Goal: Task Accomplishment & Management: Use online tool/utility

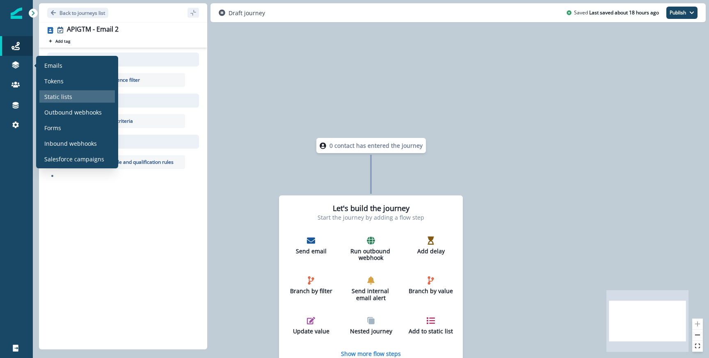
click at [53, 102] on div "Static lists" at bounding box center [76, 96] width 75 height 12
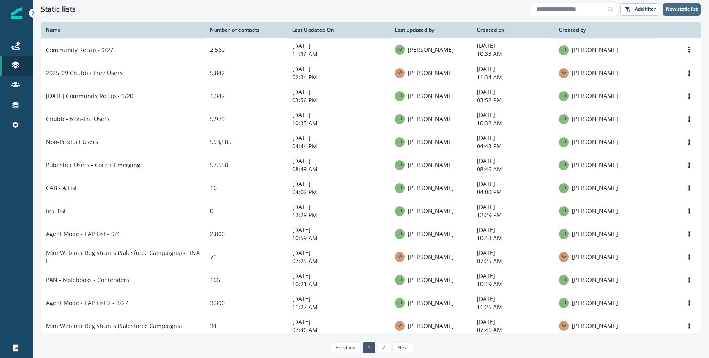
click at [686, 14] on button "New static list" at bounding box center [682, 9] width 38 height 12
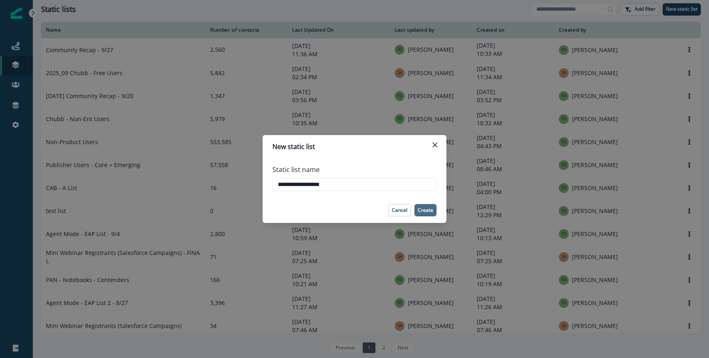
type input "**********"
click at [427, 211] on p "Create" at bounding box center [426, 210] width 16 height 6
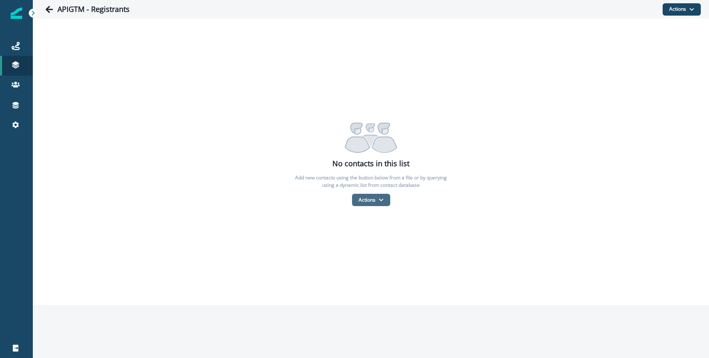
click at [381, 195] on button "Actions" at bounding box center [371, 200] width 38 height 12
click at [373, 234] on button "From a CSV file" at bounding box center [388, 236] width 73 height 14
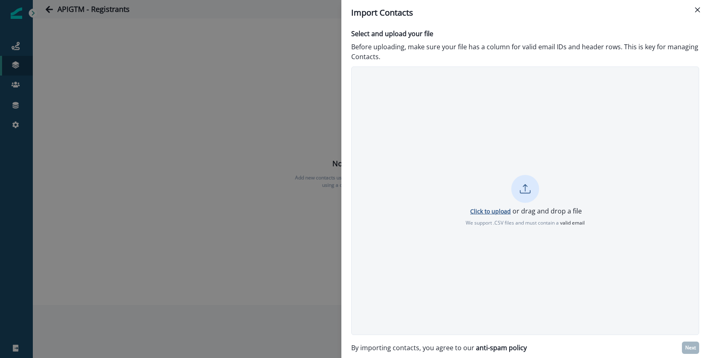
click at [484, 210] on p "Click to upload" at bounding box center [490, 211] width 41 height 8
click at [684, 337] on div "Select and upload your file Before uploading, make sure your file has a column …" at bounding box center [525, 191] width 368 height 332
click at [686, 342] on button "Next" at bounding box center [690, 347] width 17 height 12
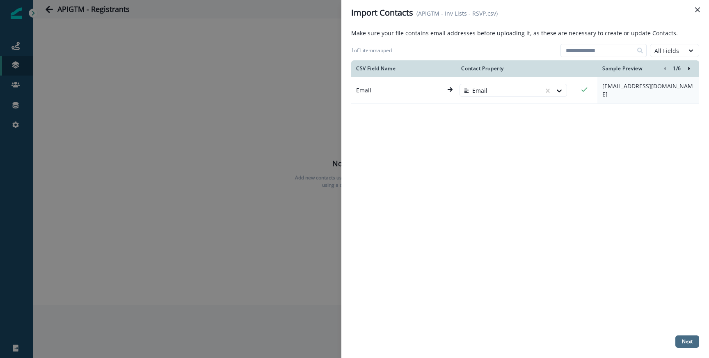
click at [694, 340] on button "Next" at bounding box center [687, 341] width 24 height 12
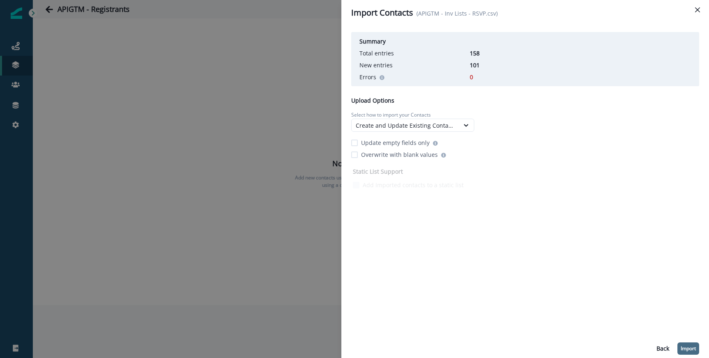
click at [691, 345] on p "Import" at bounding box center [688, 348] width 15 height 6
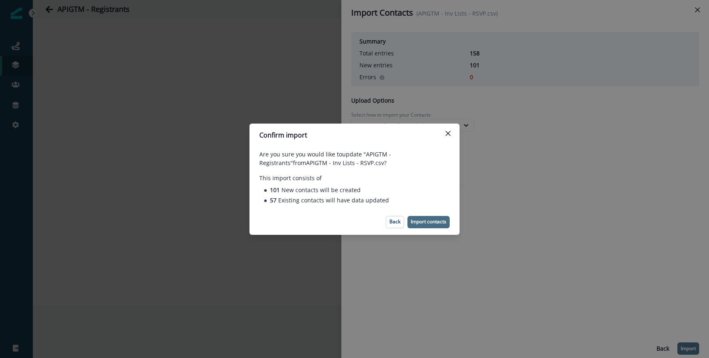
click at [424, 223] on p "Import contacts" at bounding box center [429, 222] width 36 height 6
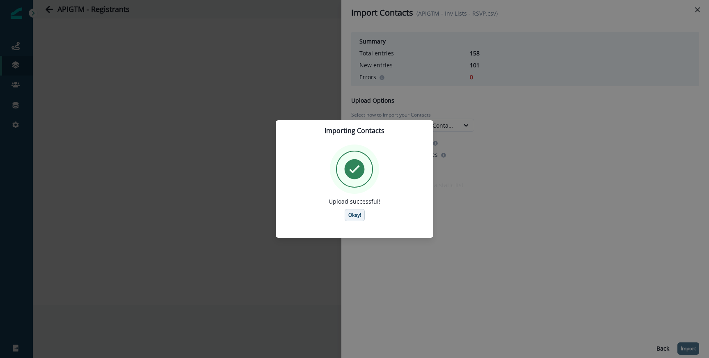
click at [354, 213] on p "Okay!" at bounding box center [354, 215] width 13 height 6
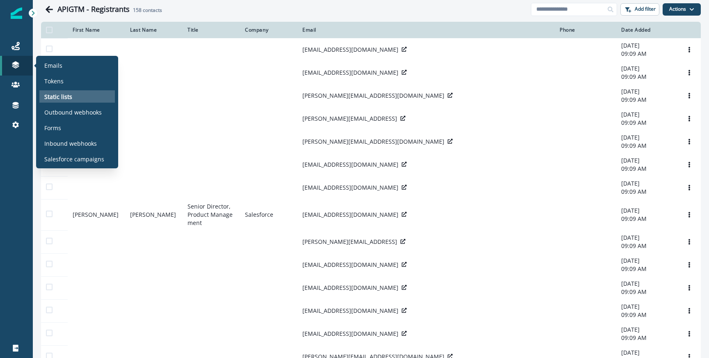
click at [81, 98] on div "Static lists" at bounding box center [76, 96] width 75 height 12
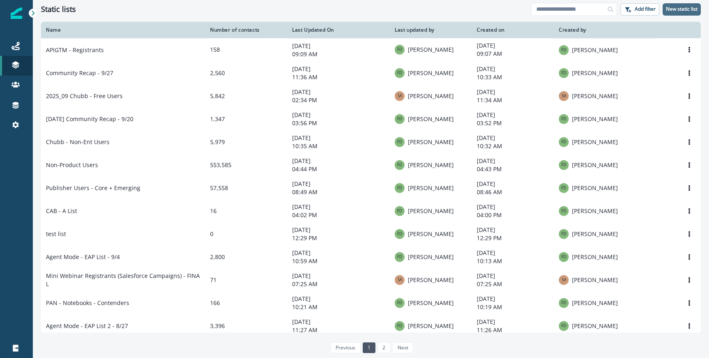
click at [679, 14] on button "New static list" at bounding box center [682, 9] width 38 height 12
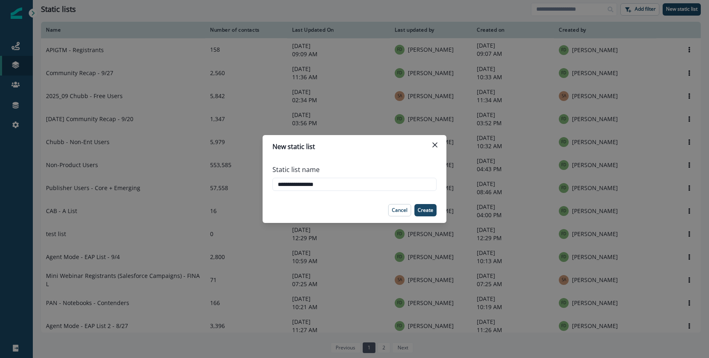
type input "**********"
click at [432, 217] on footer "Cancel Create" at bounding box center [355, 209] width 184 height 25
click at [429, 211] on p "Create" at bounding box center [426, 210] width 16 height 6
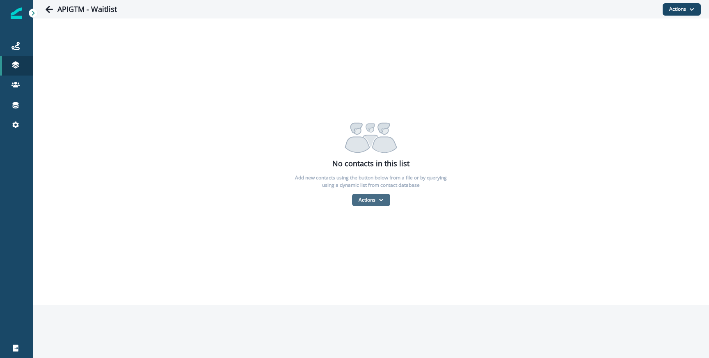
click at [368, 204] on button "Actions" at bounding box center [371, 200] width 38 height 12
click at [367, 235] on button "From a CSV file" at bounding box center [388, 236] width 73 height 14
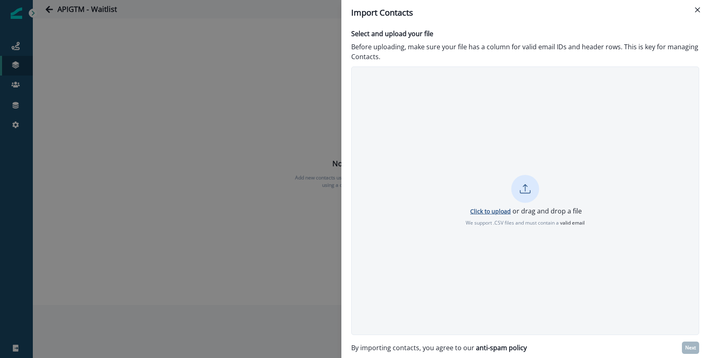
click at [494, 210] on p "Click to upload" at bounding box center [490, 211] width 41 height 8
click at [685, 351] on button "Next" at bounding box center [690, 347] width 17 height 12
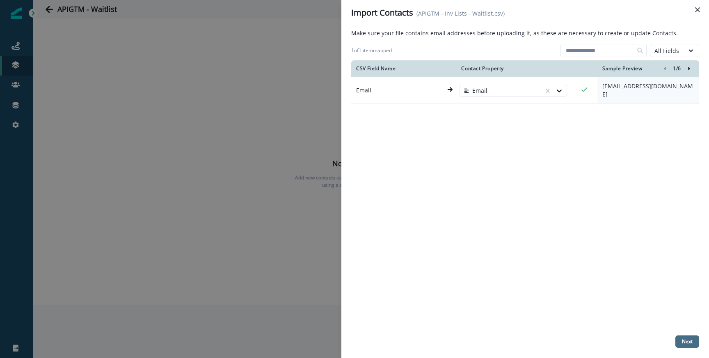
click at [686, 347] on button "Next" at bounding box center [687, 341] width 24 height 12
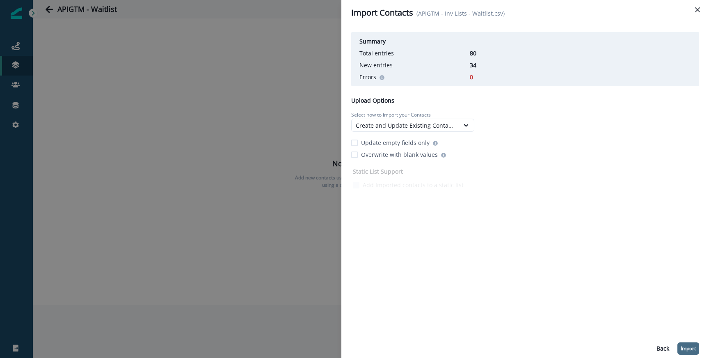
click at [689, 352] on button "Import" at bounding box center [688, 348] width 22 height 12
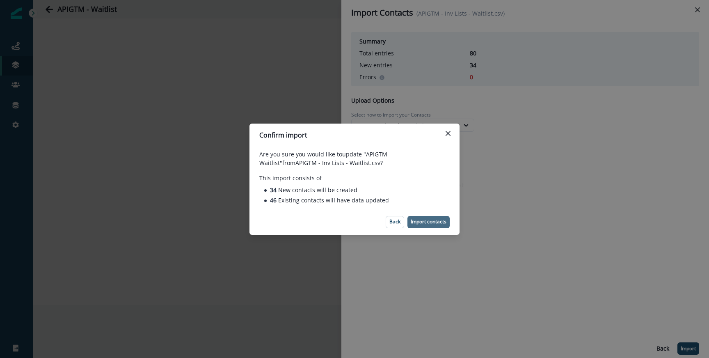
click at [416, 221] on p "Import contacts" at bounding box center [429, 222] width 36 height 6
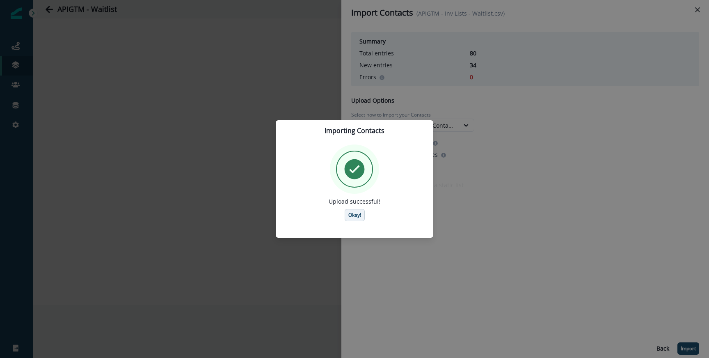
click at [354, 213] on p "Okay!" at bounding box center [354, 215] width 13 height 6
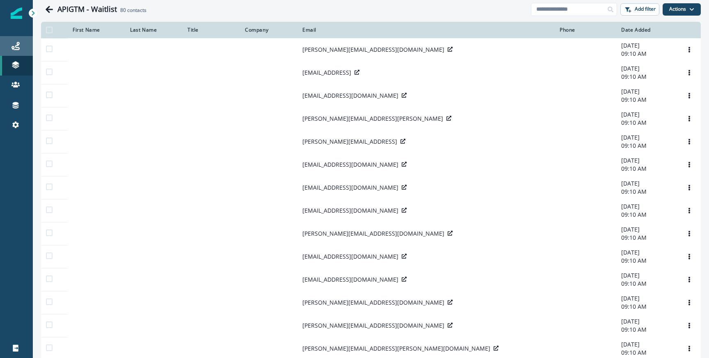
click at [23, 50] on div "Journeys" at bounding box center [16, 46] width 26 height 10
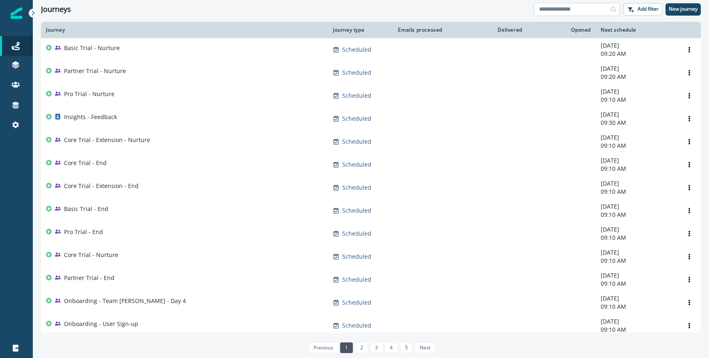
click at [554, 11] on input at bounding box center [577, 9] width 86 height 13
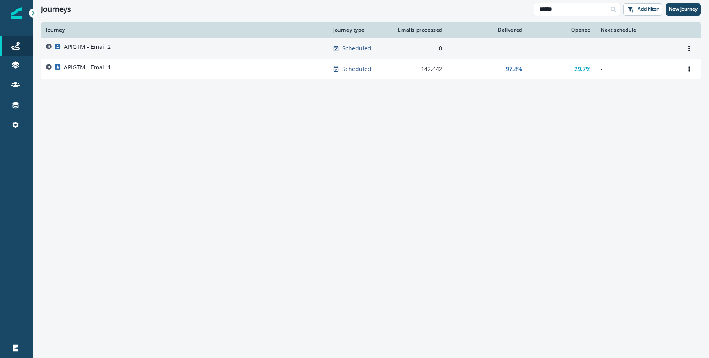
type input "******"
click at [100, 49] on p "APIGTM - Email 2" at bounding box center [87, 47] width 47 height 8
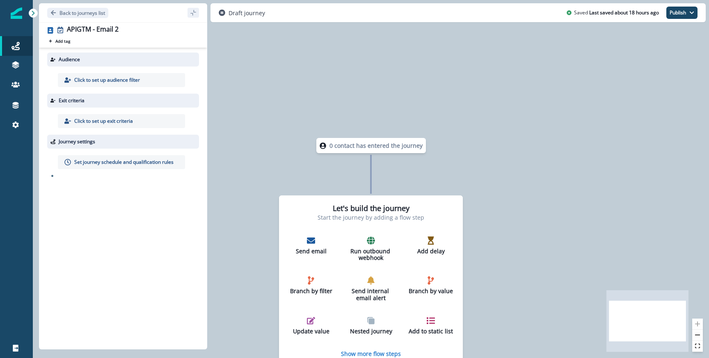
click at [137, 82] on p "Click to set up audience filter" at bounding box center [107, 79] width 66 height 7
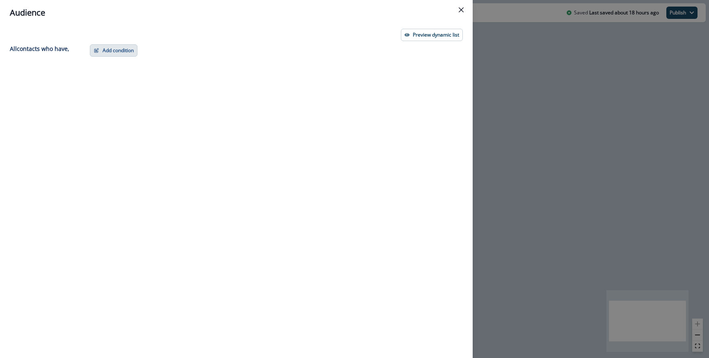
click at [100, 56] on button "Add condition" at bounding box center [114, 50] width 48 height 12
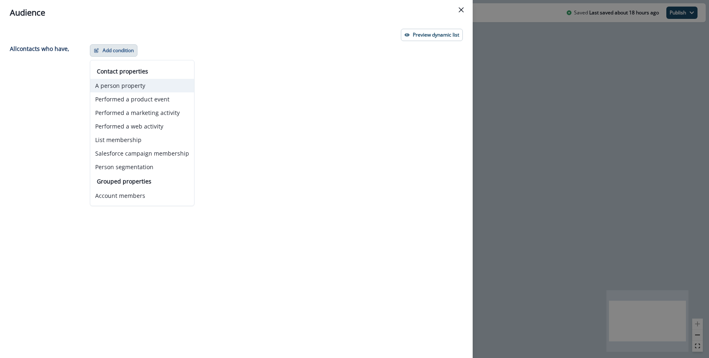
click at [130, 84] on button "A person property" at bounding box center [142, 86] width 104 height 14
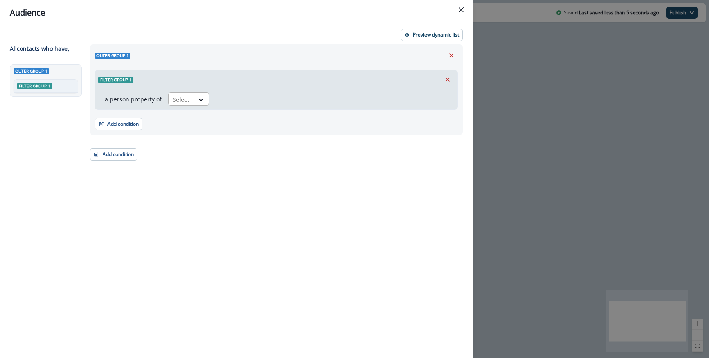
click at [190, 94] on div "Select" at bounding box center [181, 100] width 25 height 14
type input "***"
click at [445, 52] on div "Outer group 1" at bounding box center [276, 55] width 363 height 12
click at [448, 52] on icon "Remove" at bounding box center [451, 55] width 7 height 7
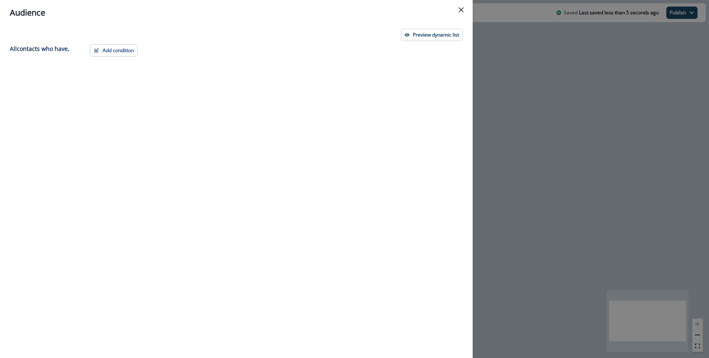
click at [113, 64] on div "Add condition Contact properties A person property Performed a product event Pe…" at bounding box center [274, 186] width 378 height 284
click at [113, 51] on button "Add condition" at bounding box center [114, 50] width 48 height 12
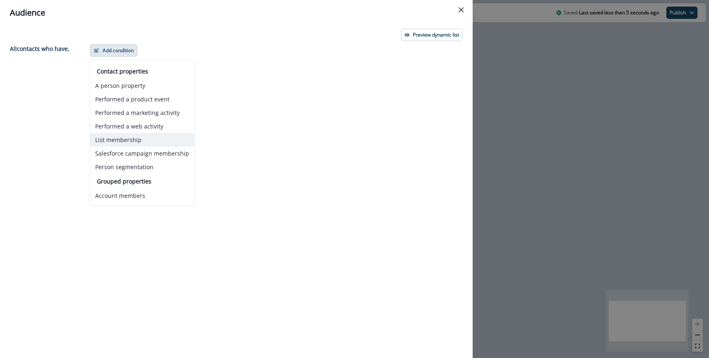
click at [125, 143] on button "List membership" at bounding box center [142, 140] width 104 height 14
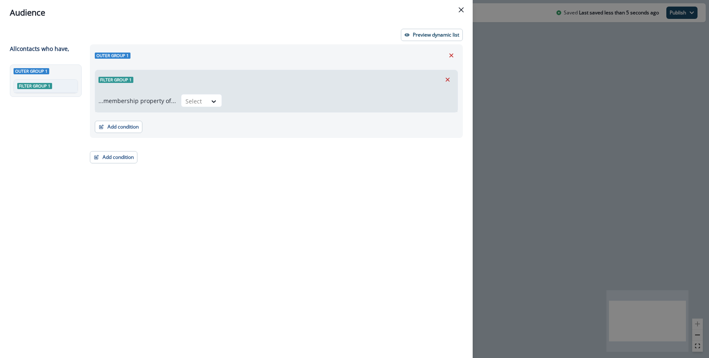
click at [181, 110] on div "...membership property of... Select" at bounding box center [276, 100] width 362 height 23
click at [190, 103] on div at bounding box center [193, 101] width 17 height 10
click at [196, 135] on div "in" at bounding box center [198, 134] width 41 height 15
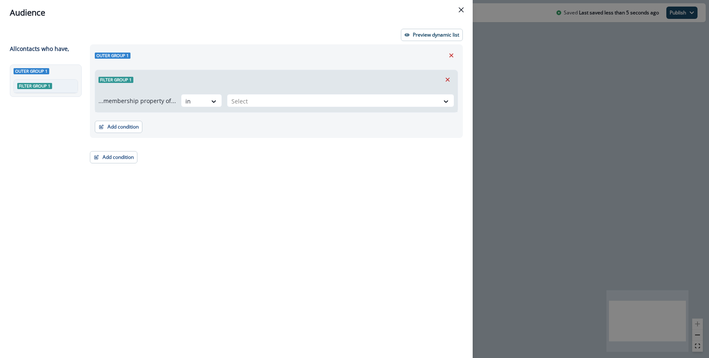
click at [254, 85] on div "Filter group 1" at bounding box center [276, 79] width 362 height 19
click at [246, 103] on div at bounding box center [333, 101] width 204 height 10
type input "*****"
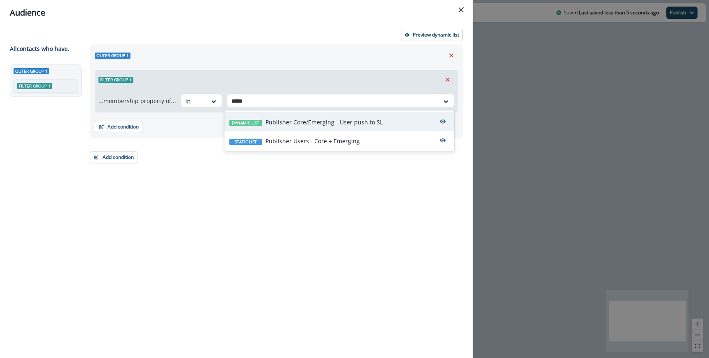
click at [277, 114] on div "Dynamic list Publisher Core/Emerging - User push to SL" at bounding box center [339, 121] width 230 height 19
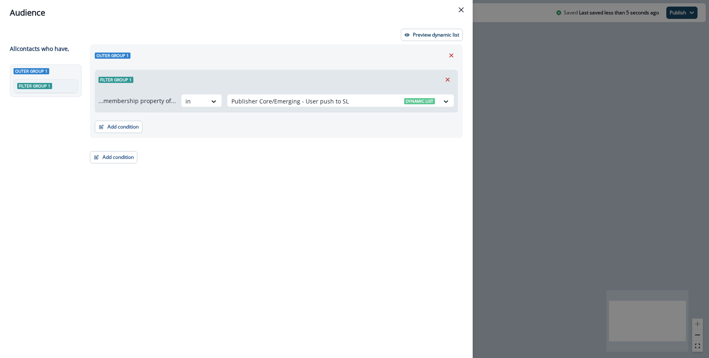
click at [337, 77] on div "Filter group 1" at bounding box center [276, 79] width 362 height 19
click at [130, 123] on button "Add condition" at bounding box center [119, 127] width 48 height 12
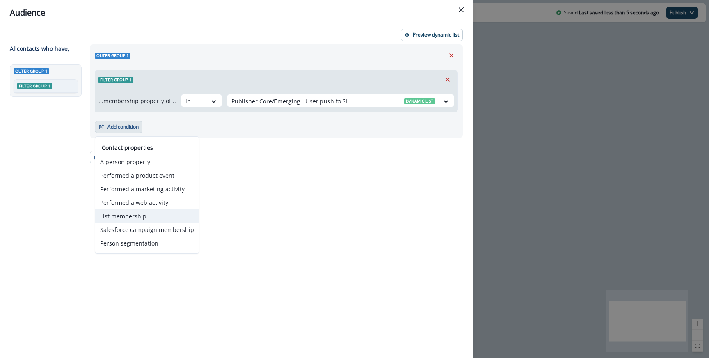
click at [133, 213] on button "List membership" at bounding box center [147, 216] width 104 height 14
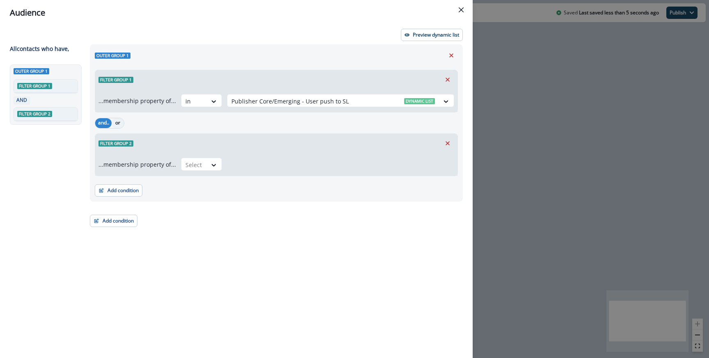
click at [117, 119] on button "or" at bounding box center [118, 123] width 12 height 10
click at [193, 163] on div at bounding box center [193, 165] width 17 height 10
click at [192, 196] on div "in" at bounding box center [198, 198] width 41 height 15
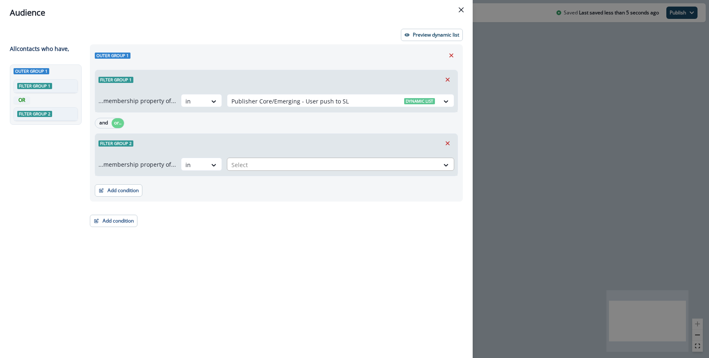
click at [245, 169] on div at bounding box center [333, 165] width 204 height 10
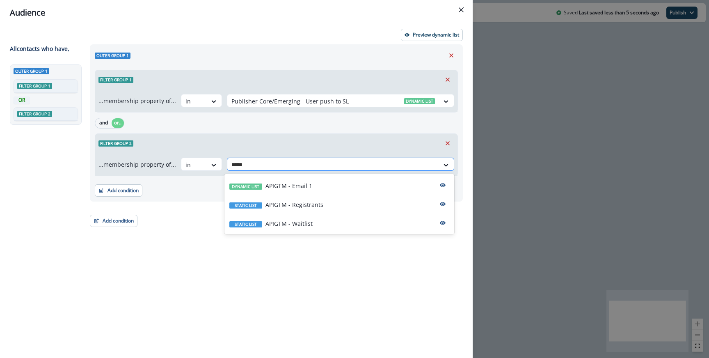
type input "******"
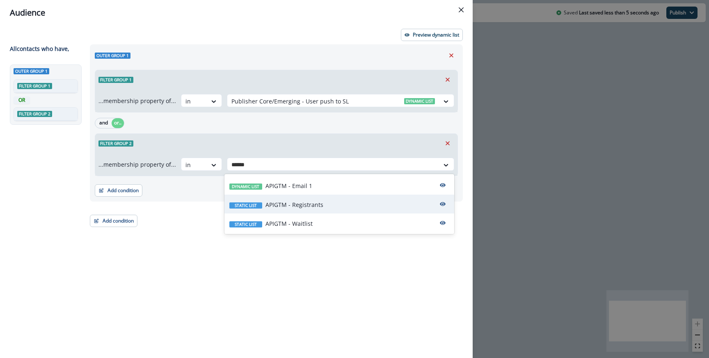
click at [282, 202] on p "APIGTM - Registrants" at bounding box center [294, 204] width 58 height 9
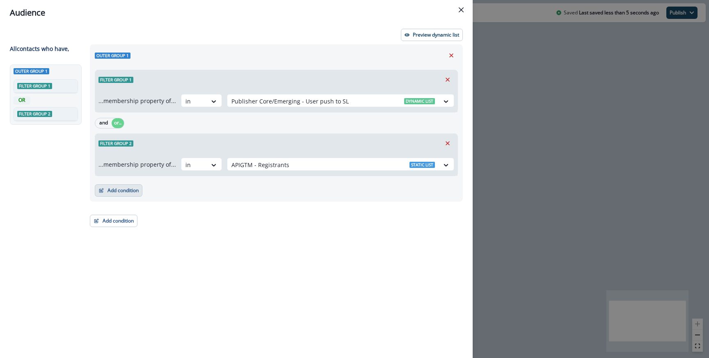
click at [120, 195] on button "Add condition" at bounding box center [119, 190] width 48 height 12
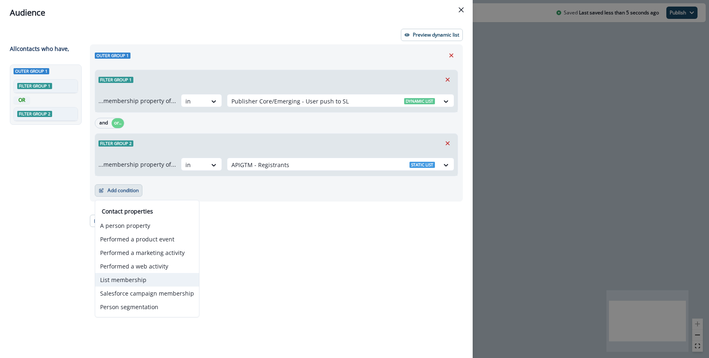
click at [135, 279] on button "List membership" at bounding box center [147, 280] width 104 height 14
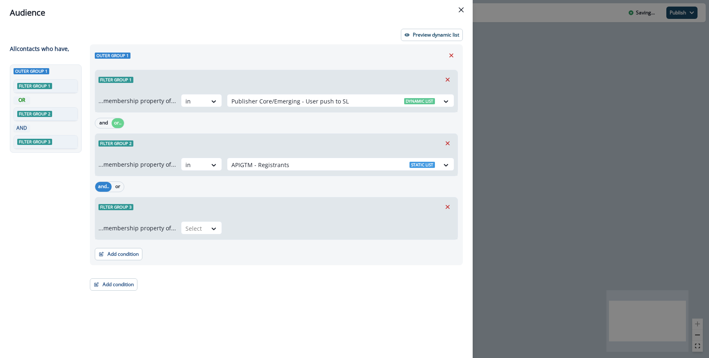
click at [128, 189] on div "and.. or" at bounding box center [276, 186] width 363 height 14
click at [124, 188] on div "and.. or" at bounding box center [276, 186] width 363 height 14
click at [123, 188] on button "or" at bounding box center [118, 187] width 12 height 10
click at [187, 231] on div at bounding box center [193, 228] width 17 height 10
click at [199, 265] on div "in" at bounding box center [198, 261] width 41 height 15
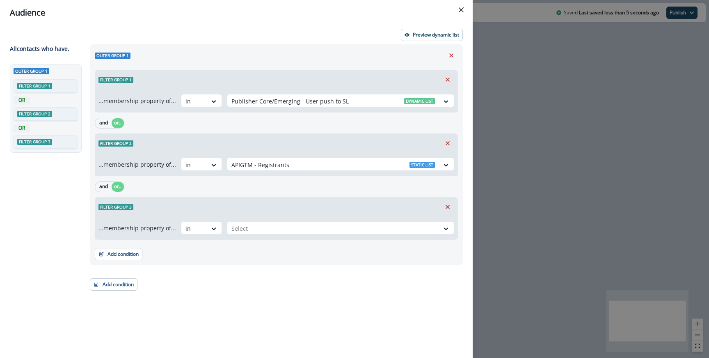
click at [255, 236] on div "...membership property of... option in, selected. in Select" at bounding box center [276, 227] width 362 height 23
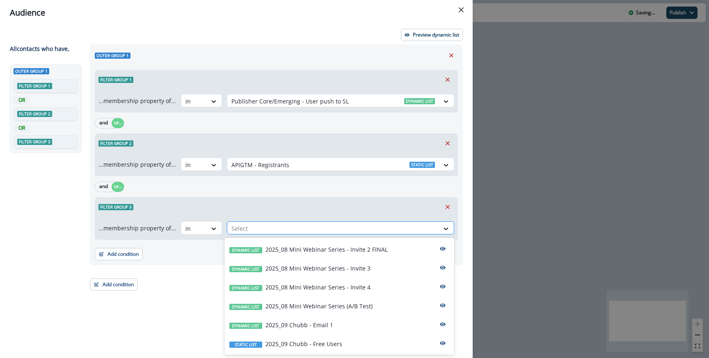
click at [255, 232] on div at bounding box center [333, 228] width 204 height 10
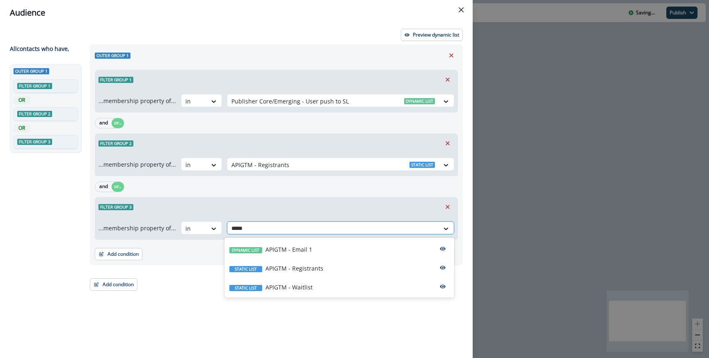
type input "******"
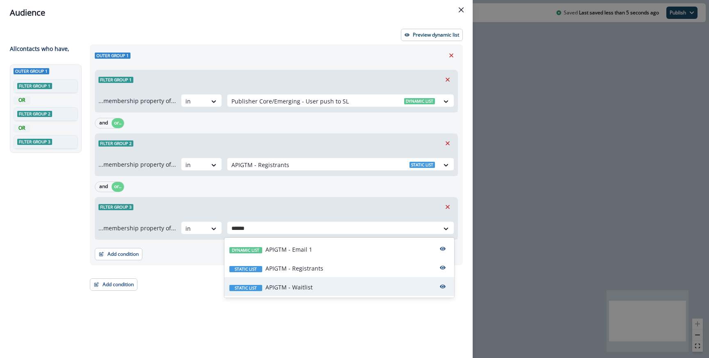
click at [282, 287] on p "APIGTM - Waitlist" at bounding box center [288, 287] width 47 height 9
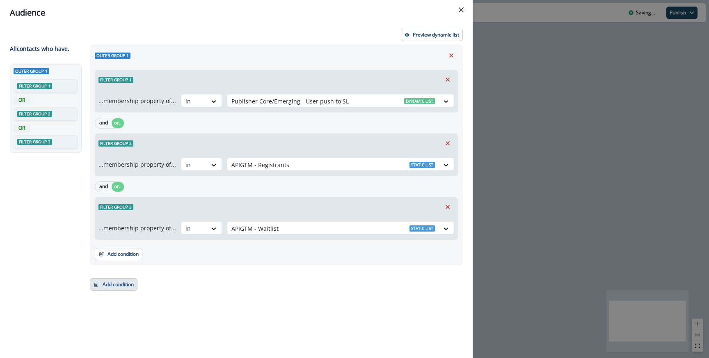
click at [110, 284] on button "Add condition" at bounding box center [114, 284] width 48 height 12
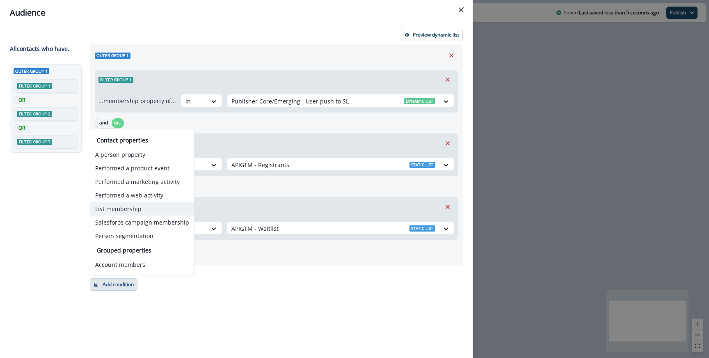
click at [130, 208] on button "List membership" at bounding box center [142, 209] width 104 height 14
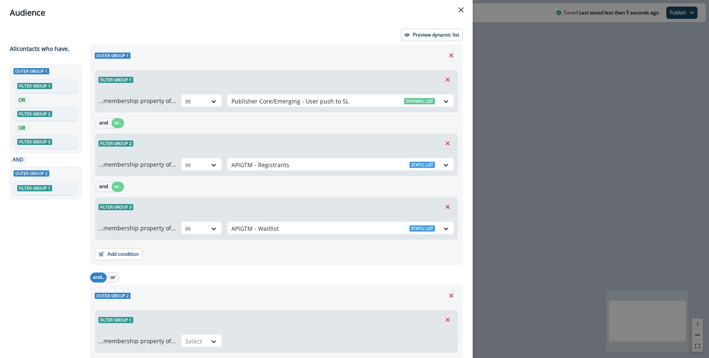
scroll to position [49, 0]
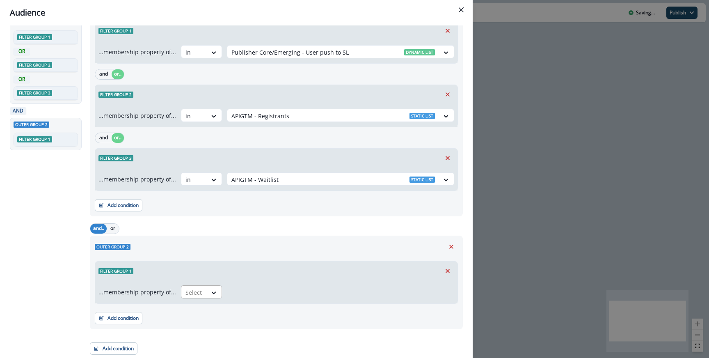
click at [190, 285] on div "Select" at bounding box center [201, 291] width 41 height 13
click at [201, 309] on div "not in" at bounding box center [198, 310] width 41 height 15
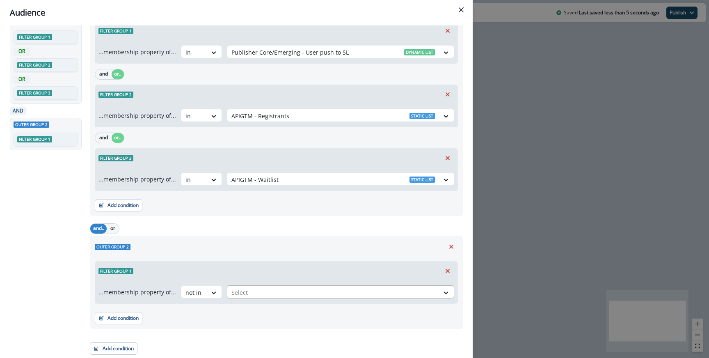
click at [252, 286] on div "Select" at bounding box center [333, 293] width 212 height 14
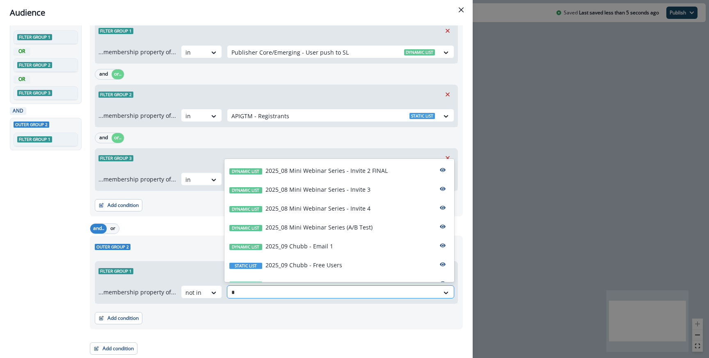
type input "**"
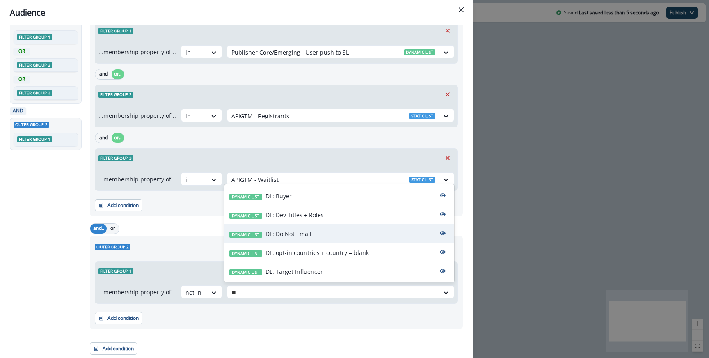
click at [283, 235] on p "DL: Do Not Email" at bounding box center [288, 233] width 46 height 9
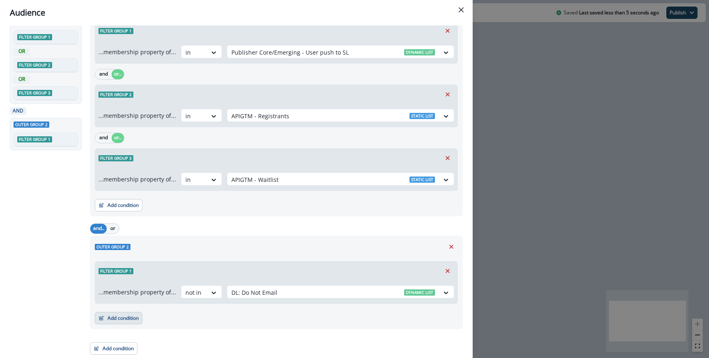
click at [127, 312] on button "Add condition" at bounding box center [119, 318] width 48 height 12
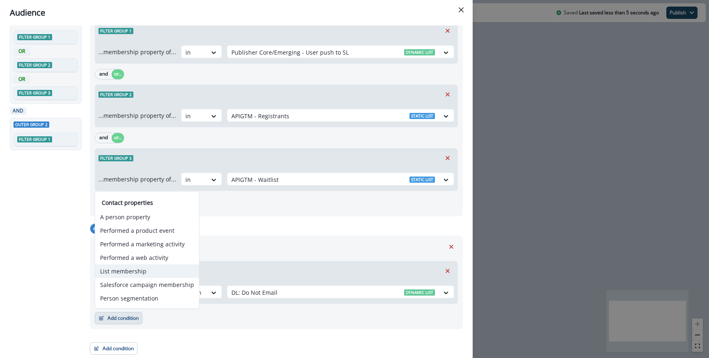
click at [144, 265] on button "List membership" at bounding box center [147, 271] width 104 height 14
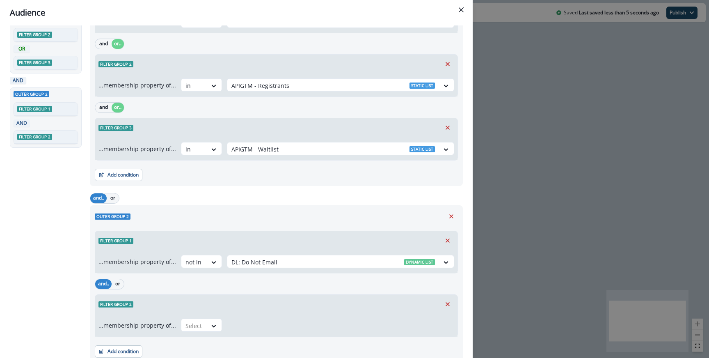
scroll to position [112, 0]
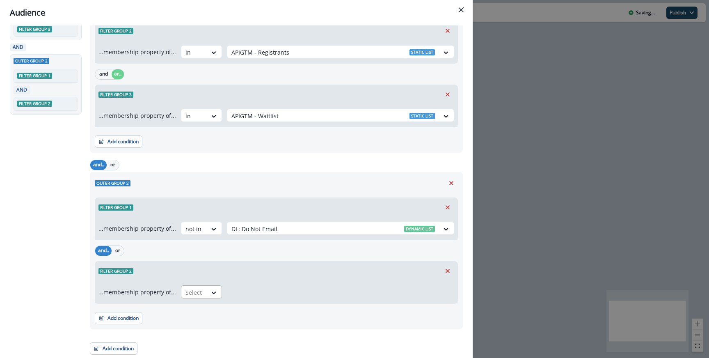
click at [193, 290] on div at bounding box center [193, 292] width 17 height 10
click at [194, 310] on div "not in" at bounding box center [198, 310] width 41 height 15
click at [253, 288] on div at bounding box center [333, 292] width 204 height 10
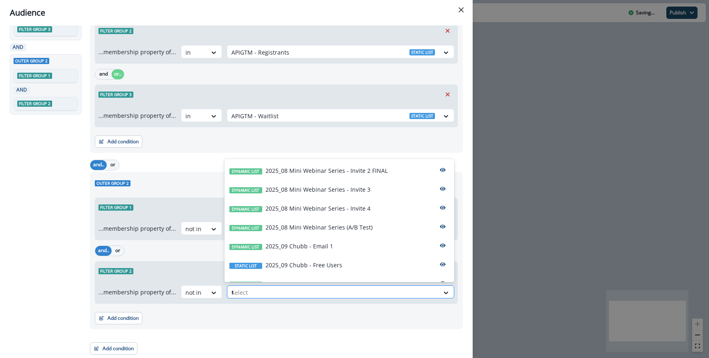
type input "**"
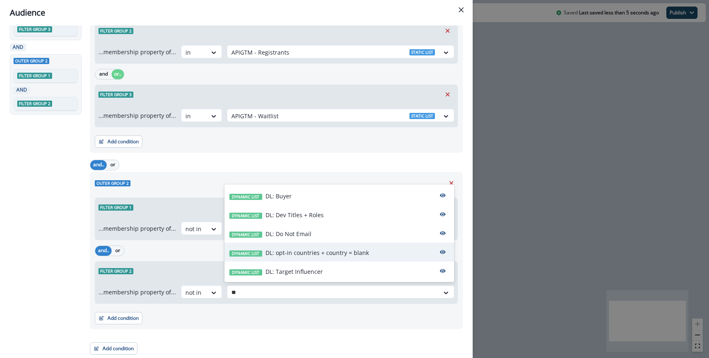
click at [289, 249] on p "DL: opt-in countries + country = blank" at bounding box center [316, 252] width 103 height 9
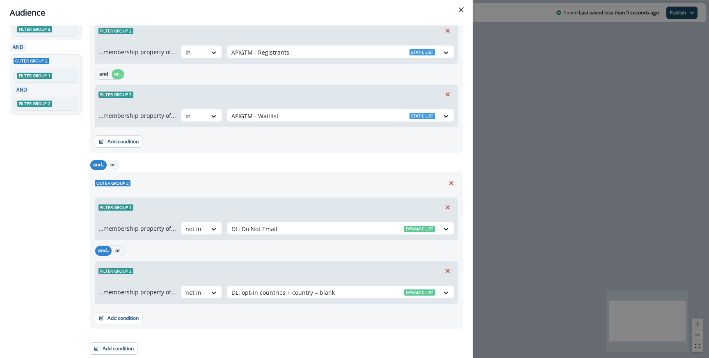
scroll to position [0, 0]
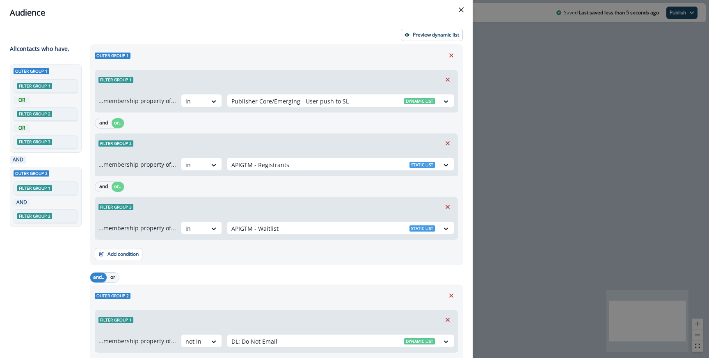
click at [418, 45] on div "Outer group 1 Filter group 1 ...membership property of... in Publisher Core/Eme…" at bounding box center [276, 154] width 373 height 221
click at [416, 34] on p "Preview dynamic list" at bounding box center [436, 35] width 46 height 6
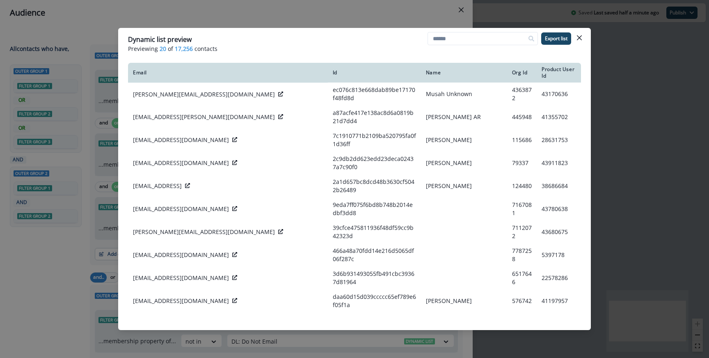
click at [408, 23] on div "Dynamic list preview Previewing 20 of 17,256 contacts Export list Email Id Name…" at bounding box center [354, 179] width 709 height 358
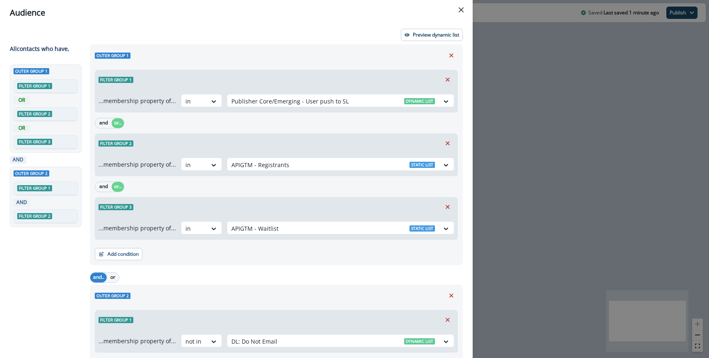
click at [552, 114] on div "Audience Preview dynamic list All contact s who have, Outer group 1 Filter grou…" at bounding box center [354, 179] width 709 height 358
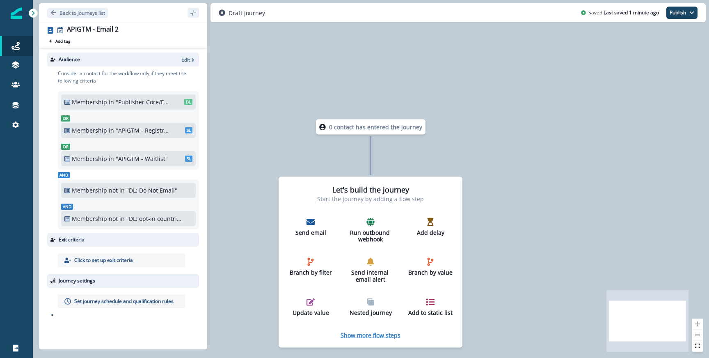
click at [372, 331] on p "Show more flow steps" at bounding box center [371, 335] width 60 height 8
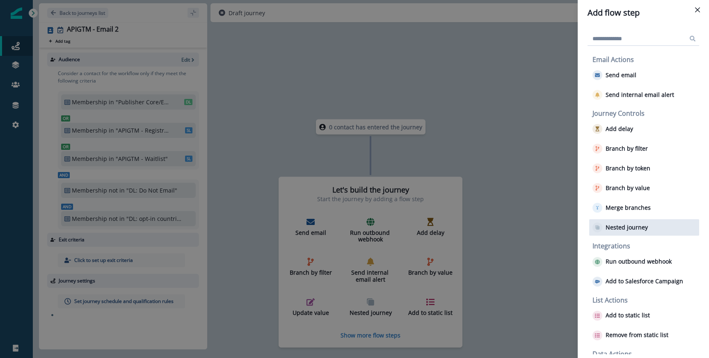
scroll to position [33, 0]
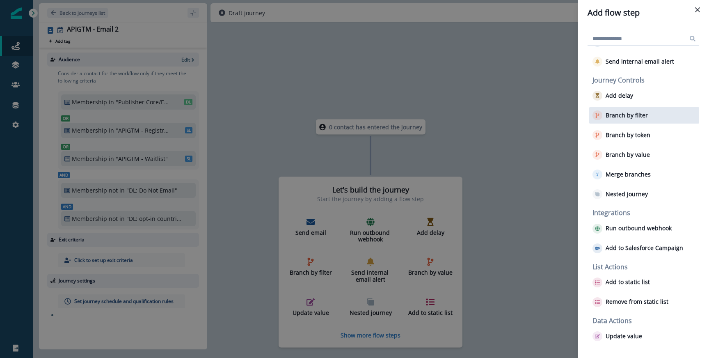
click at [645, 121] on div "Branch by filter" at bounding box center [644, 115] width 110 height 16
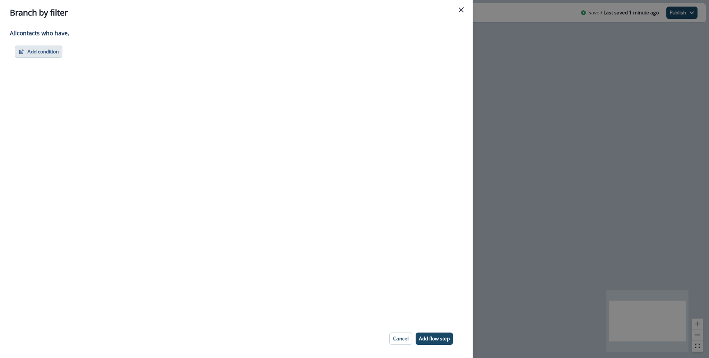
click at [58, 52] on button "Add condition" at bounding box center [39, 52] width 48 height 12
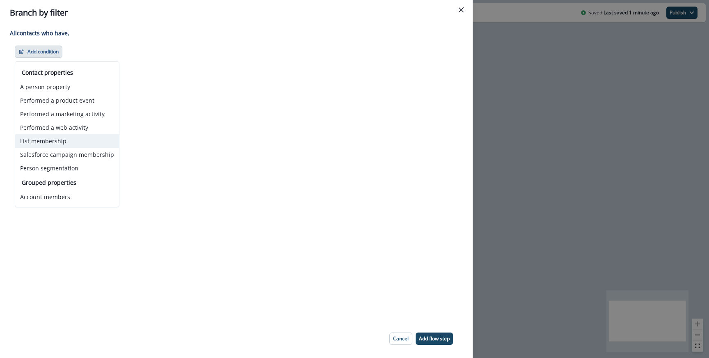
click at [49, 136] on button "List membership" at bounding box center [67, 141] width 104 height 14
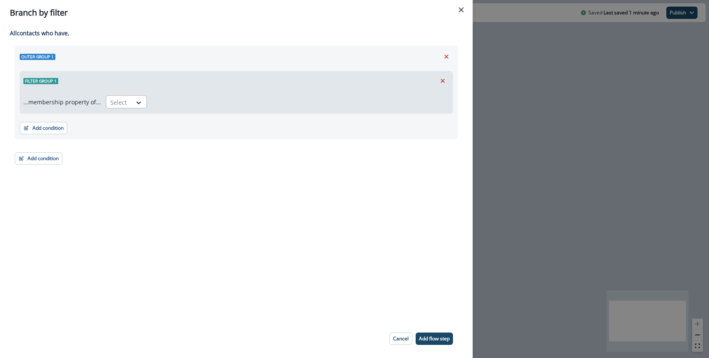
click at [123, 101] on div at bounding box center [118, 102] width 17 height 10
click at [115, 135] on div "in" at bounding box center [123, 135] width 41 height 15
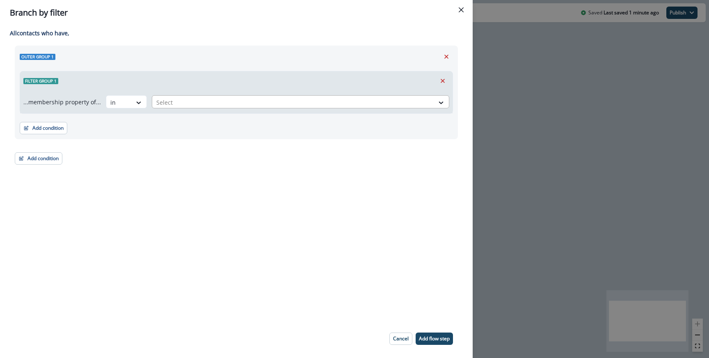
click at [195, 98] on div at bounding box center [293, 102] width 274 height 10
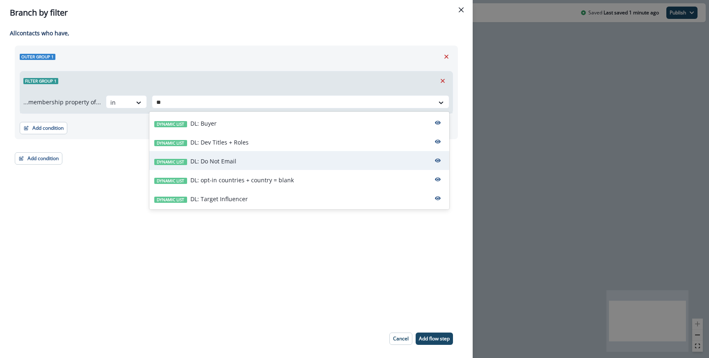
type input "*"
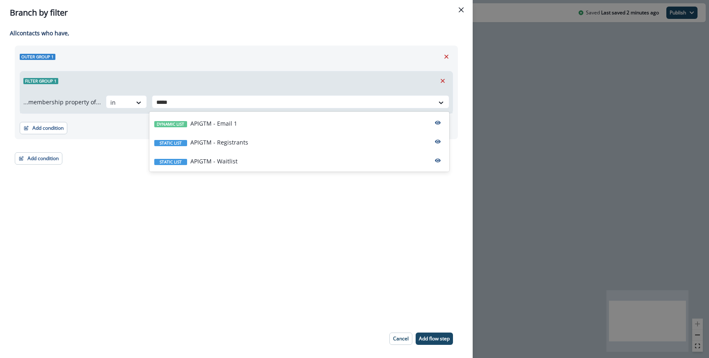
type input "******"
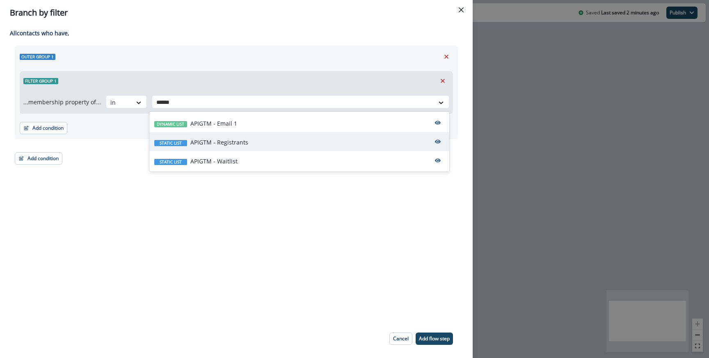
click at [254, 146] on div "Static list APIGTM - Registrants" at bounding box center [299, 141] width 300 height 19
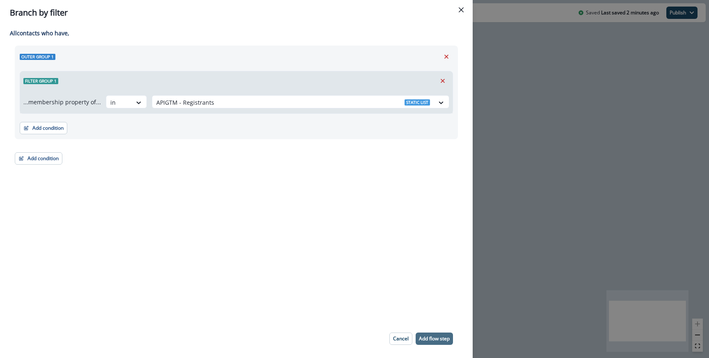
click at [429, 334] on button "Add flow step" at bounding box center [434, 338] width 37 height 12
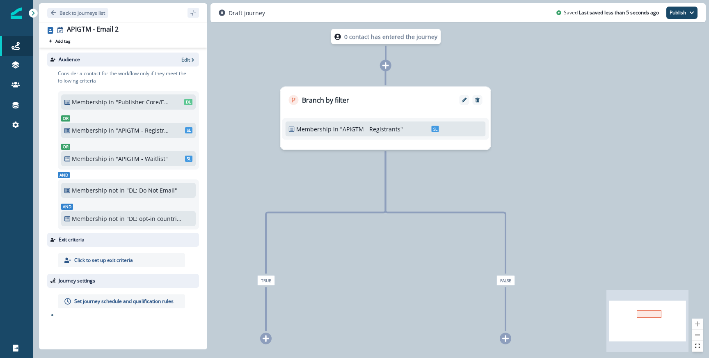
click at [268, 337] on icon at bounding box center [265, 338] width 7 height 7
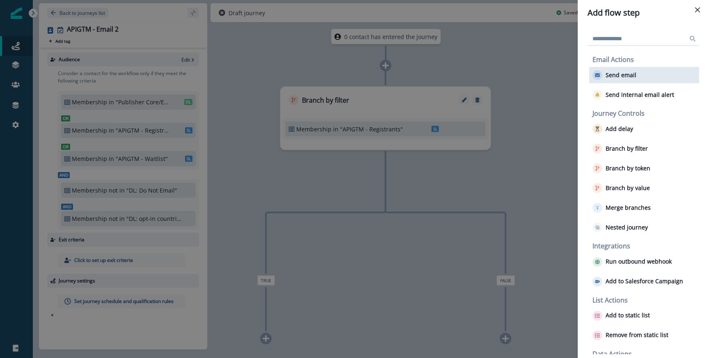
click at [620, 74] on p "Send email" at bounding box center [621, 75] width 31 height 7
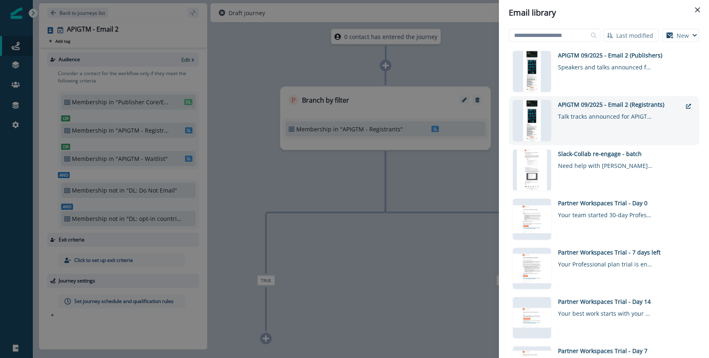
click at [588, 108] on div "APIGTM 09/2025 - Email 2 (Registrants)" at bounding box center [620, 104] width 124 height 9
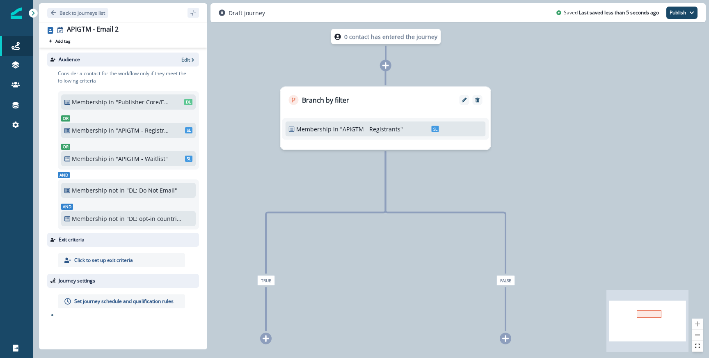
scroll to position [0, 0]
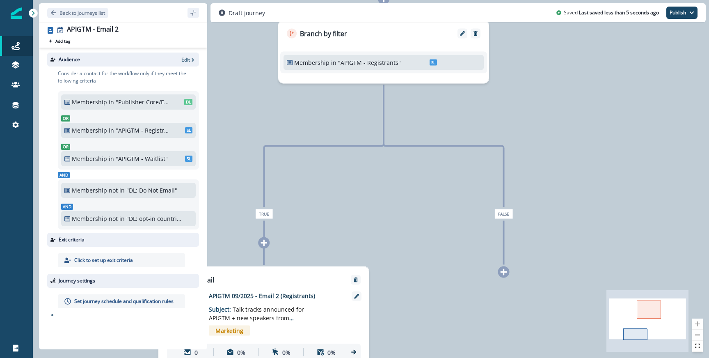
click at [506, 268] on icon at bounding box center [503, 271] width 7 height 7
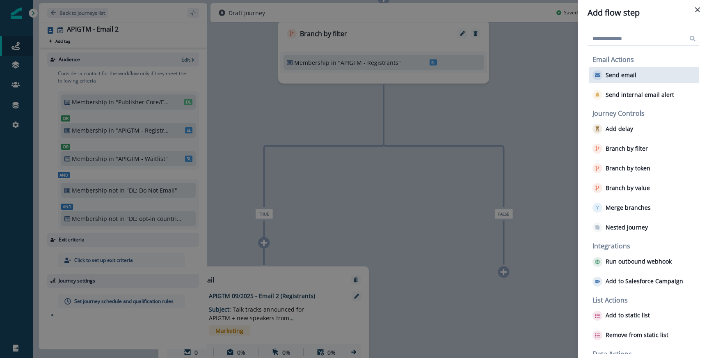
click at [632, 76] on p "Send email" at bounding box center [621, 75] width 31 height 7
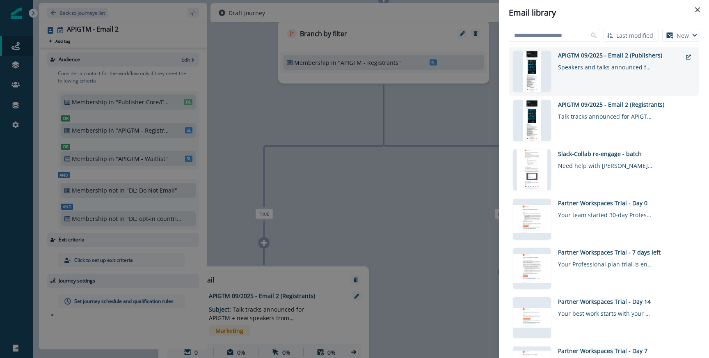
click at [578, 58] on div "APIGTM 09/2025 - Email 2 (Publishers)" at bounding box center [620, 55] width 124 height 9
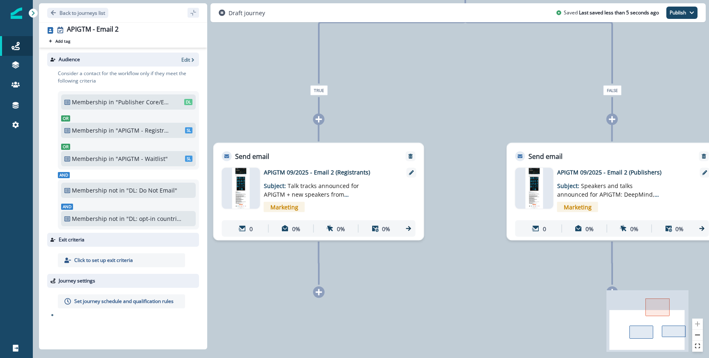
click at [90, 302] on p "Set journey schedule and qualification rules" at bounding box center [123, 300] width 99 height 7
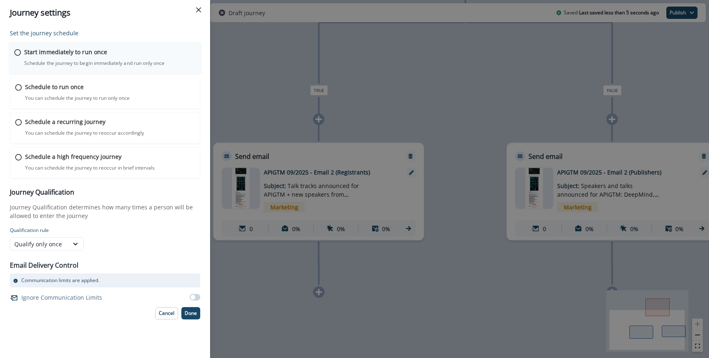
click at [89, 53] on p "Start immediately to run once" at bounding box center [65, 52] width 83 height 9
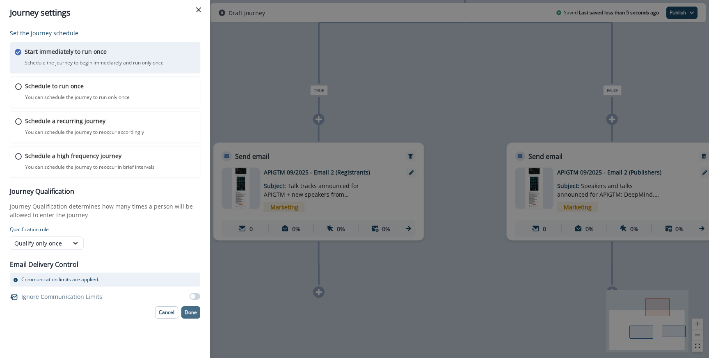
click at [185, 309] on p "Done" at bounding box center [191, 312] width 12 height 6
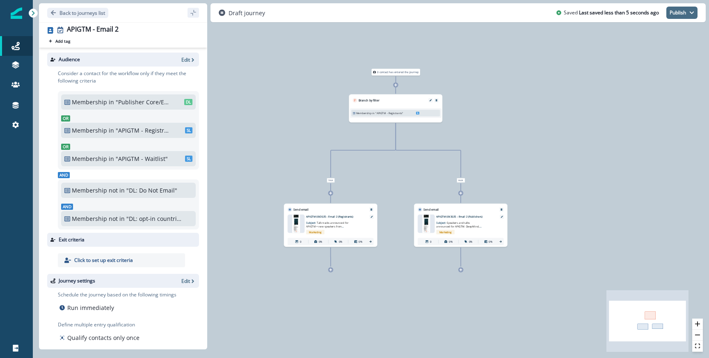
click at [682, 18] on button "Publish" at bounding box center [681, 13] width 31 height 12
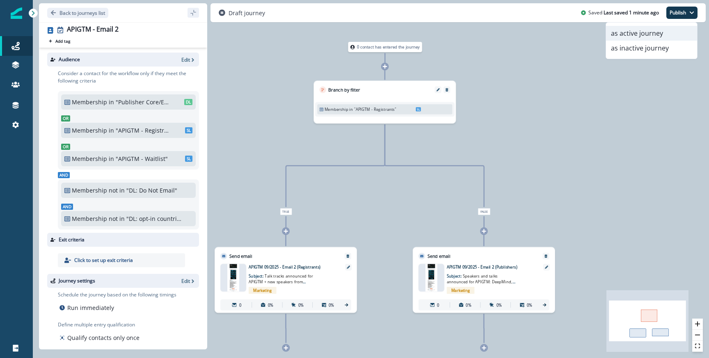
click at [628, 36] on button "as active journey" at bounding box center [651, 33] width 91 height 15
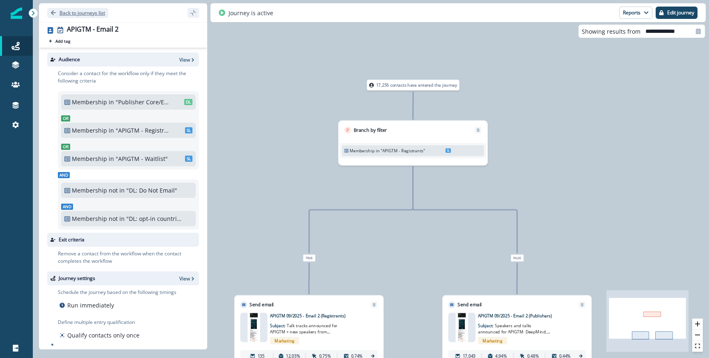
click at [63, 16] on p "Back to journeys list" at bounding box center [82, 12] width 46 height 7
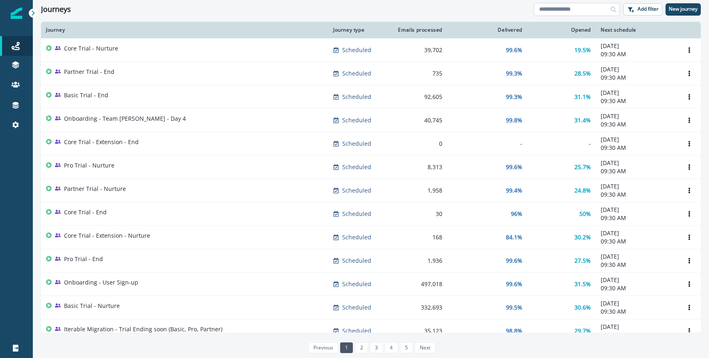
click at [566, 4] on input at bounding box center [577, 9] width 86 height 13
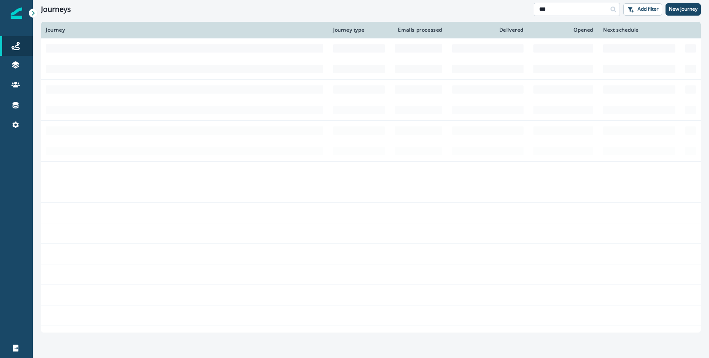
type input "*"
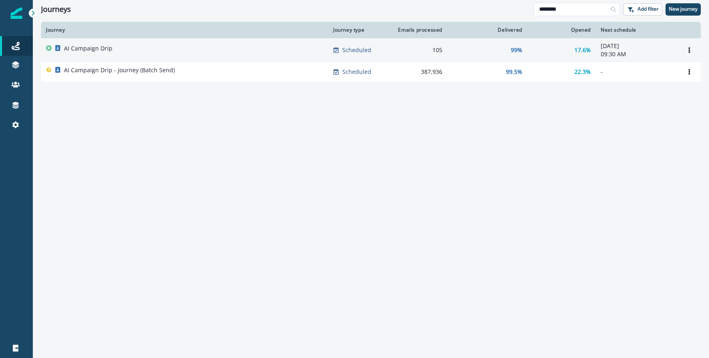
type input "********"
click at [154, 48] on div "AI Campaign Drip" at bounding box center [184, 49] width 277 height 11
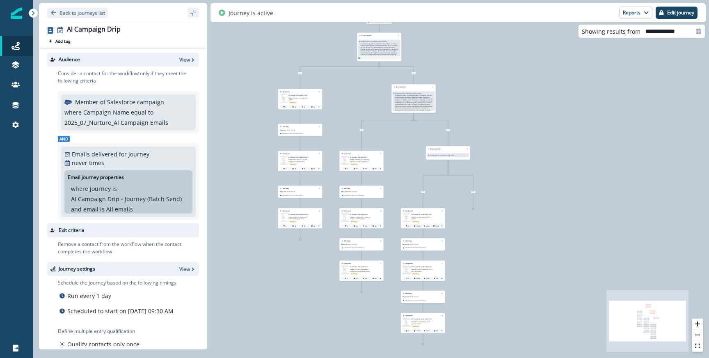
drag, startPoint x: 407, startPoint y: 167, endPoint x: 400, endPoint y: 147, distance: 21.0
click at [400, 147] on div "41 contacts have entered the journey Branch by filter product user.dw__employme…" at bounding box center [371, 179] width 676 height 358
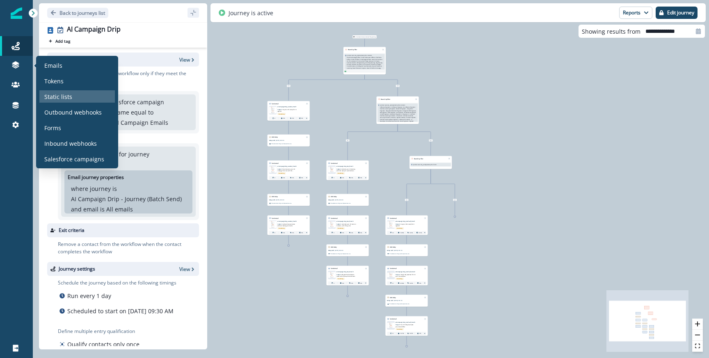
click at [55, 98] on p "Static lists" at bounding box center [58, 96] width 28 height 9
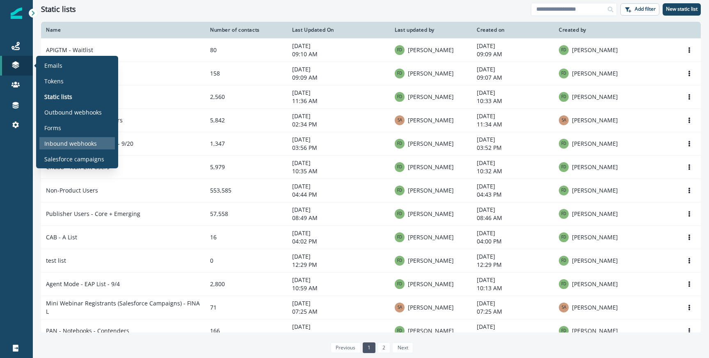
click at [61, 146] on p "Inbound webhooks" at bounding box center [70, 143] width 53 height 9
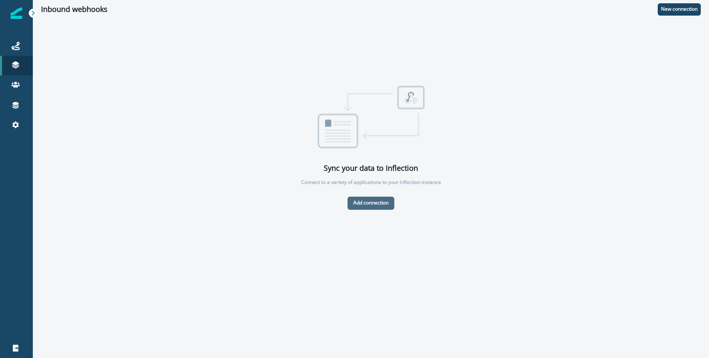
click at [380, 200] on p "Add connection" at bounding box center [370, 203] width 35 height 6
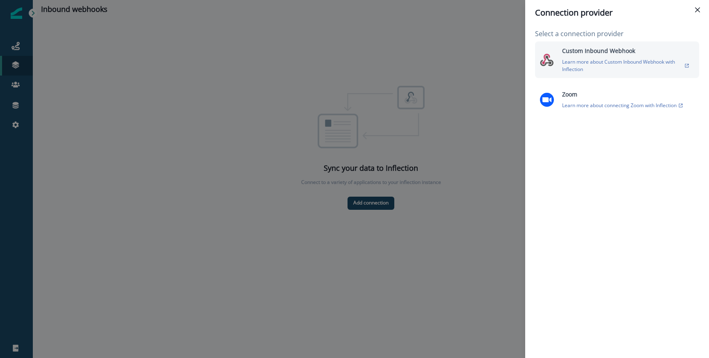
click at [563, 67] on p "Learn more about Custom Inbound Webhook with Inflection" at bounding box center [622, 65] width 121 height 15
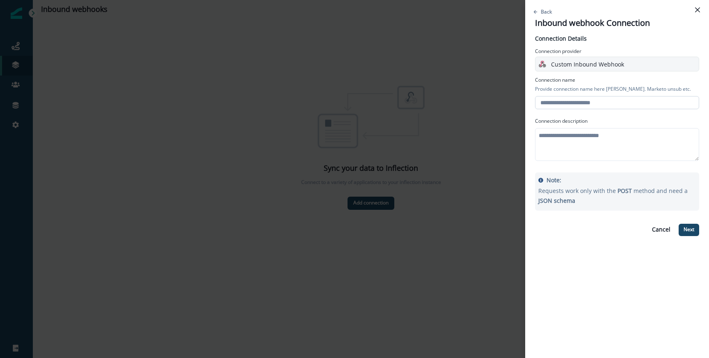
click at [564, 102] on input "text" at bounding box center [617, 102] width 164 height 13
click at [566, 134] on textarea at bounding box center [617, 144] width 164 height 33
click at [566, 98] on input "text" at bounding box center [617, 102] width 164 height 13
click at [554, 144] on textarea "To enrich screen reader interactions, please activate Accessibility in Grammarl…" at bounding box center [617, 144] width 164 height 33
click at [559, 103] on input "text" at bounding box center [617, 102] width 164 height 13
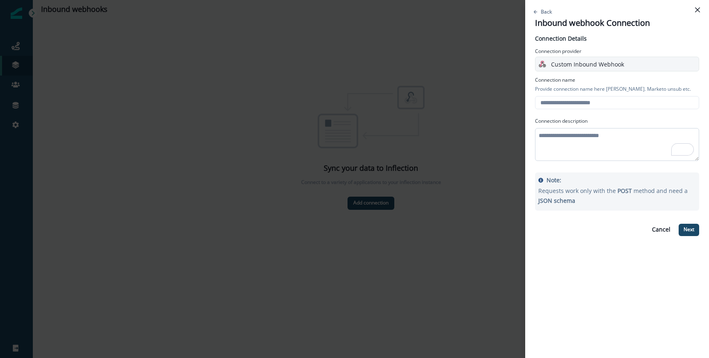
click at [559, 128] on textarea "To enrich screen reader interactions, please activate Accessibility in Grammarl…" at bounding box center [617, 144] width 164 height 33
click at [564, 100] on input "text" at bounding box center [617, 102] width 164 height 13
click at [565, 135] on textarea "To enrich screen reader interactions, please activate Accessibility in Grammarl…" at bounding box center [617, 144] width 164 height 33
click at [558, 116] on div "Connection Details Connection provider Custom Inbound Webhook Connection name P…" at bounding box center [617, 137] width 164 height 207
click at [407, 126] on div "Back Inbound webhook Connection Connection Details Connection provider Custom I…" at bounding box center [354, 179] width 709 height 358
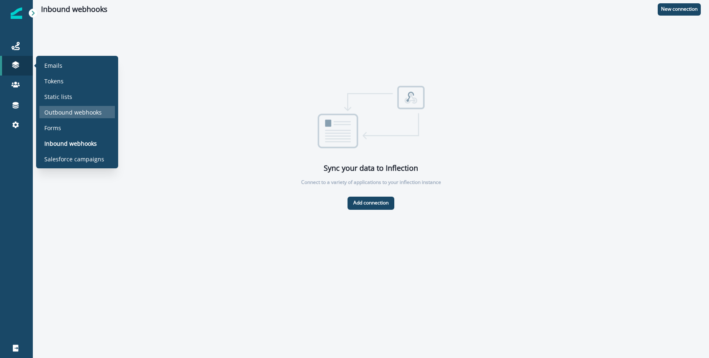
click at [62, 110] on p "Outbound webhooks" at bounding box center [72, 112] width 57 height 9
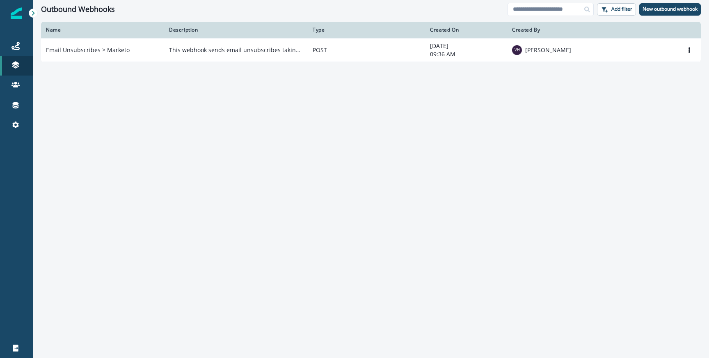
click at [230, 110] on div "Name Description Type Created On Created By Email Unsubscribes > Marketo This w…" at bounding box center [371, 189] width 676 height 335
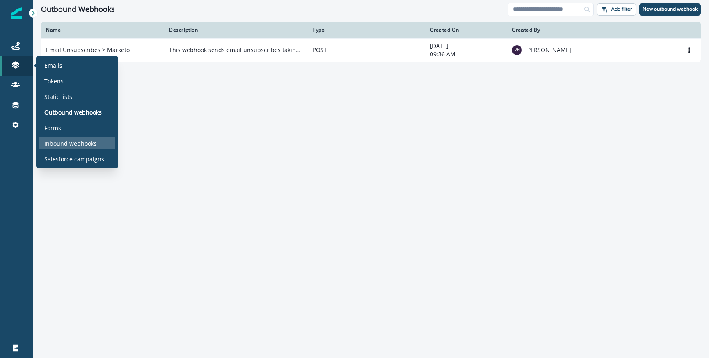
click at [56, 145] on p "Inbound webhooks" at bounding box center [70, 143] width 53 height 9
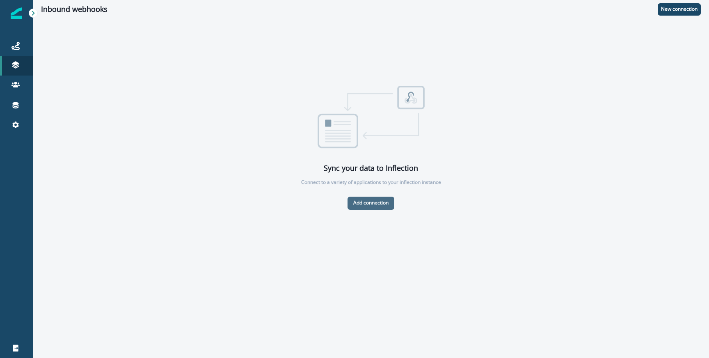
click at [382, 205] on p "Add connection" at bounding box center [370, 203] width 35 height 6
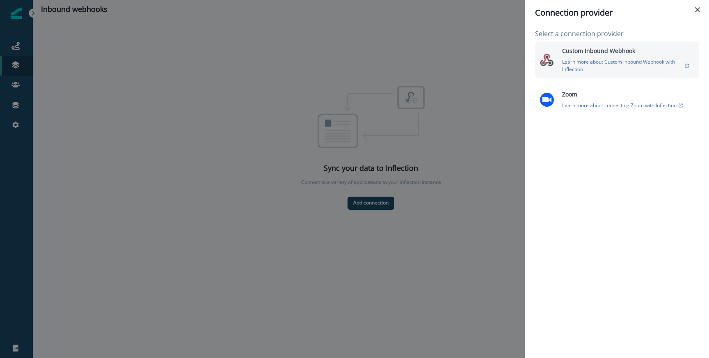
click at [611, 63] on p "Learn more about Custom Inbound Webhook with Inflection" at bounding box center [622, 65] width 121 height 15
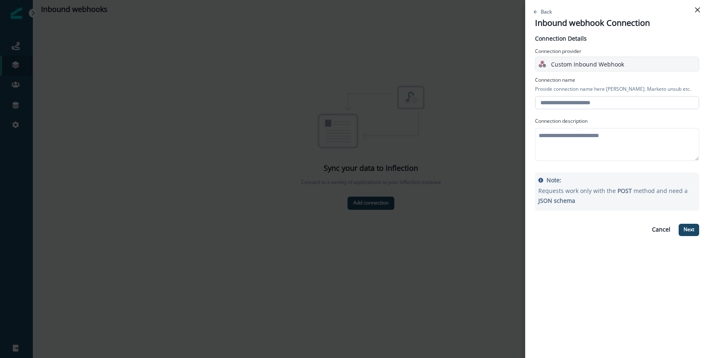
click at [563, 105] on input "text" at bounding box center [617, 102] width 164 height 13
click at [560, 123] on p "Connection description" at bounding box center [617, 120] width 164 height 7
click at [559, 98] on input "text" at bounding box center [617, 102] width 164 height 13
type input "*******"
click at [551, 166] on div "Connection Details Connection provider Custom Inbound Webhook Connection name P…" at bounding box center [617, 137] width 164 height 207
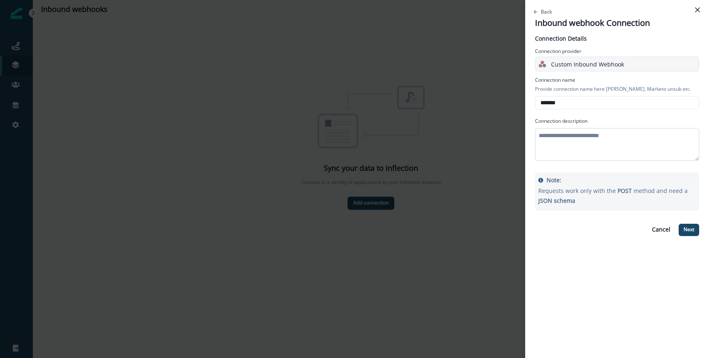
click at [549, 154] on textarea at bounding box center [617, 144] width 164 height 33
type textarea "*"
type textarea "**********"
click at [680, 224] on button "Next" at bounding box center [689, 230] width 21 height 12
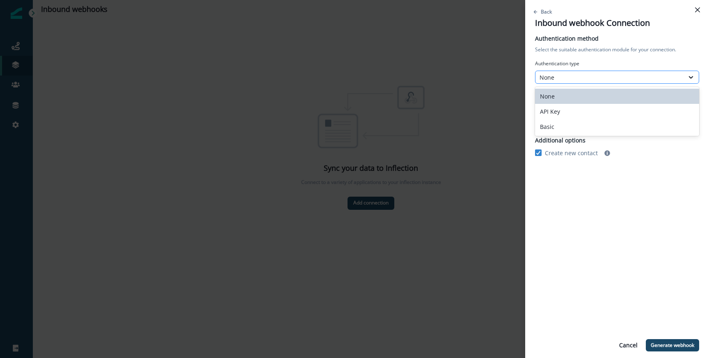
click at [570, 80] on div "None" at bounding box center [610, 77] width 140 height 9
click at [563, 112] on div "API Key" at bounding box center [617, 111] width 164 height 15
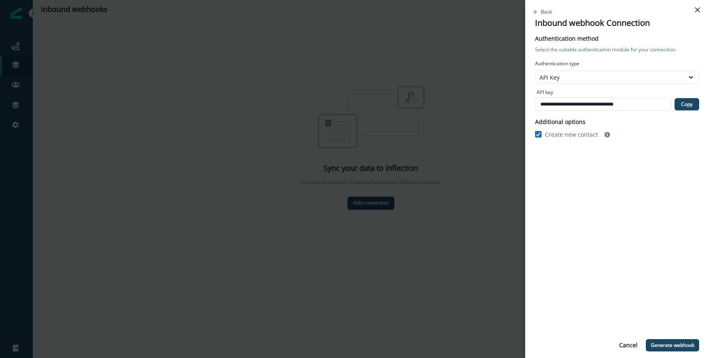
click at [537, 133] on icon at bounding box center [538, 134] width 5 height 4
click at [580, 121] on p "Additional options" at bounding box center [617, 121] width 164 height 9
click at [683, 347] on p "Generate webhook" at bounding box center [672, 345] width 43 height 6
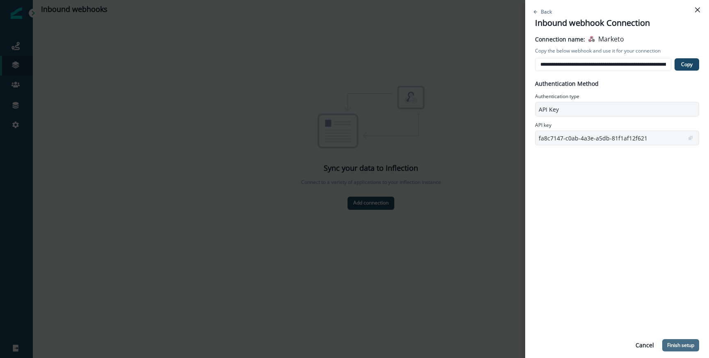
click at [681, 340] on button "Finish setup" at bounding box center [680, 345] width 37 height 12
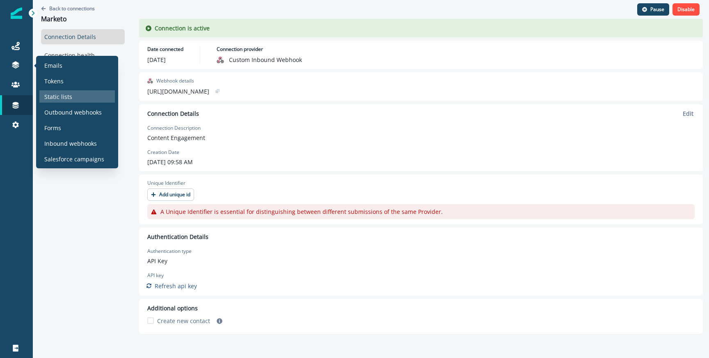
click at [72, 94] on div "Static lists" at bounding box center [76, 96] width 75 height 12
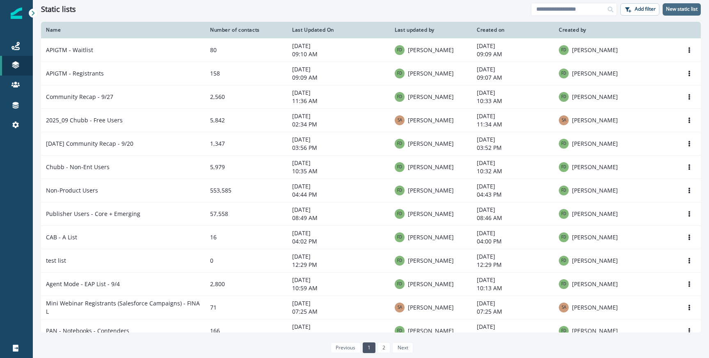
click at [689, 13] on button "New static list" at bounding box center [682, 9] width 38 height 12
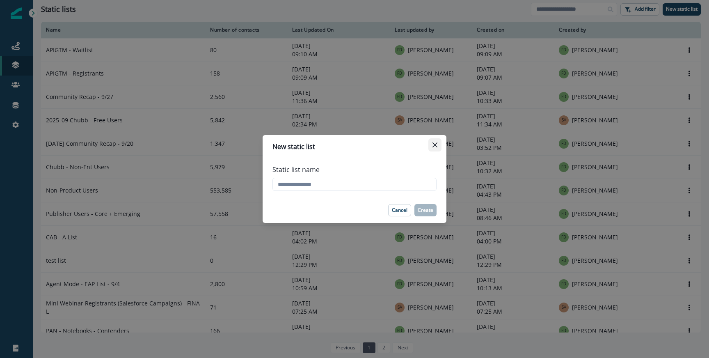
click at [435, 144] on icon "Close" at bounding box center [434, 144] width 5 height 5
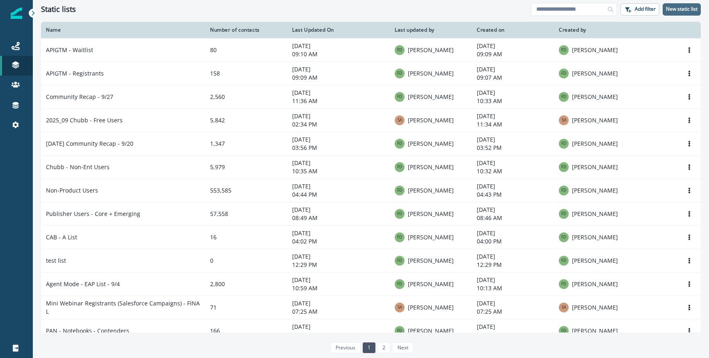
click at [679, 12] on p "New static list" at bounding box center [682, 9] width 32 height 6
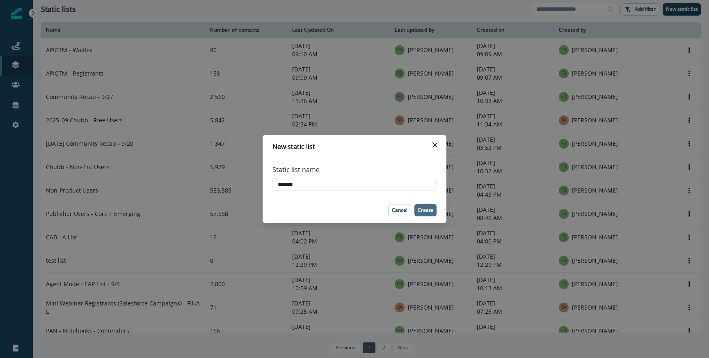
type input "*******"
click at [425, 210] on p "Create" at bounding box center [426, 210] width 16 height 6
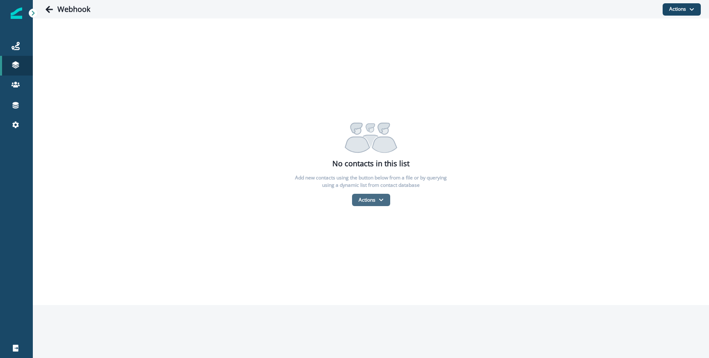
click at [371, 204] on button "Actions" at bounding box center [371, 200] width 38 height 12
click at [378, 249] on button "From a dynamic list" at bounding box center [388, 249] width 73 height 14
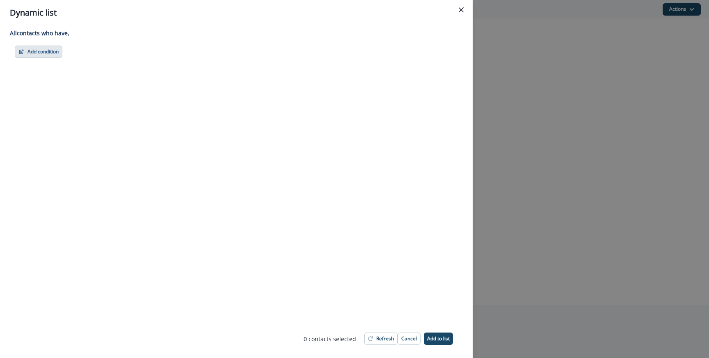
click at [44, 50] on button "Add condition" at bounding box center [39, 52] width 48 height 12
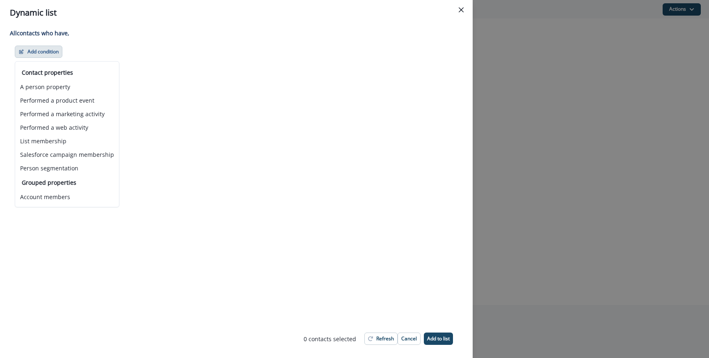
click at [359, 263] on div "All contact s who have, Add condition Contact properties A person property Perf…" at bounding box center [236, 172] width 473 height 294
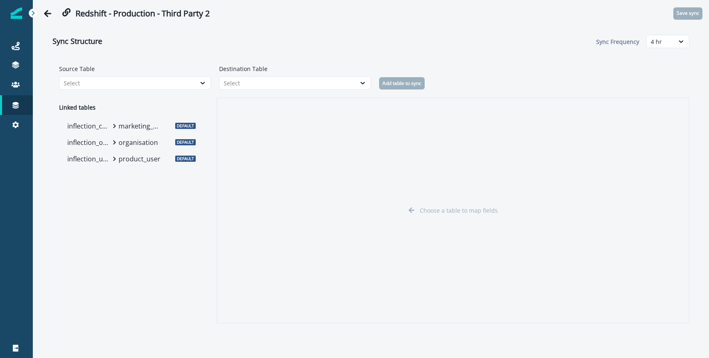
click at [257, 33] on div "Sync Structure Sync Frequency 4 hr" at bounding box center [371, 42] width 637 height 30
